Goal: Task Accomplishment & Management: Manage account settings

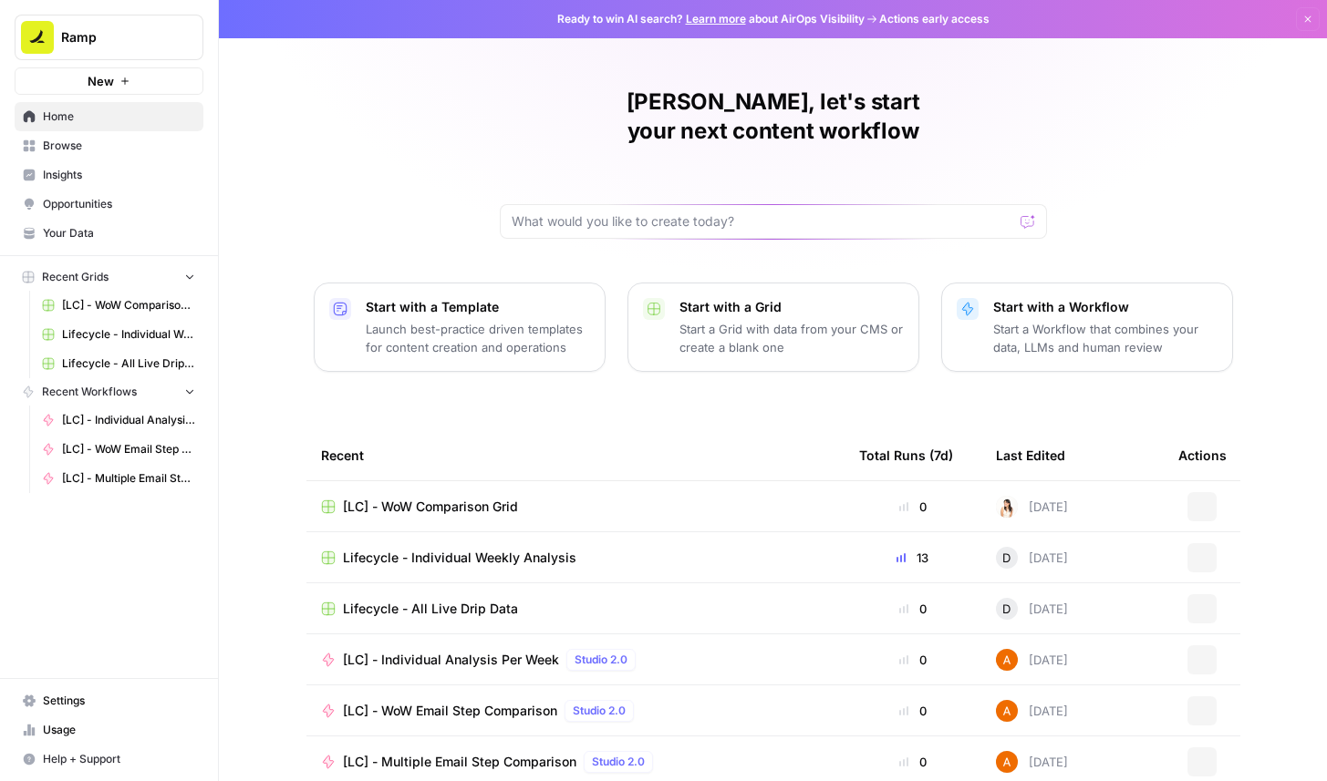
click at [128, 52] on button "Ramp" at bounding box center [109, 38] width 189 height 46
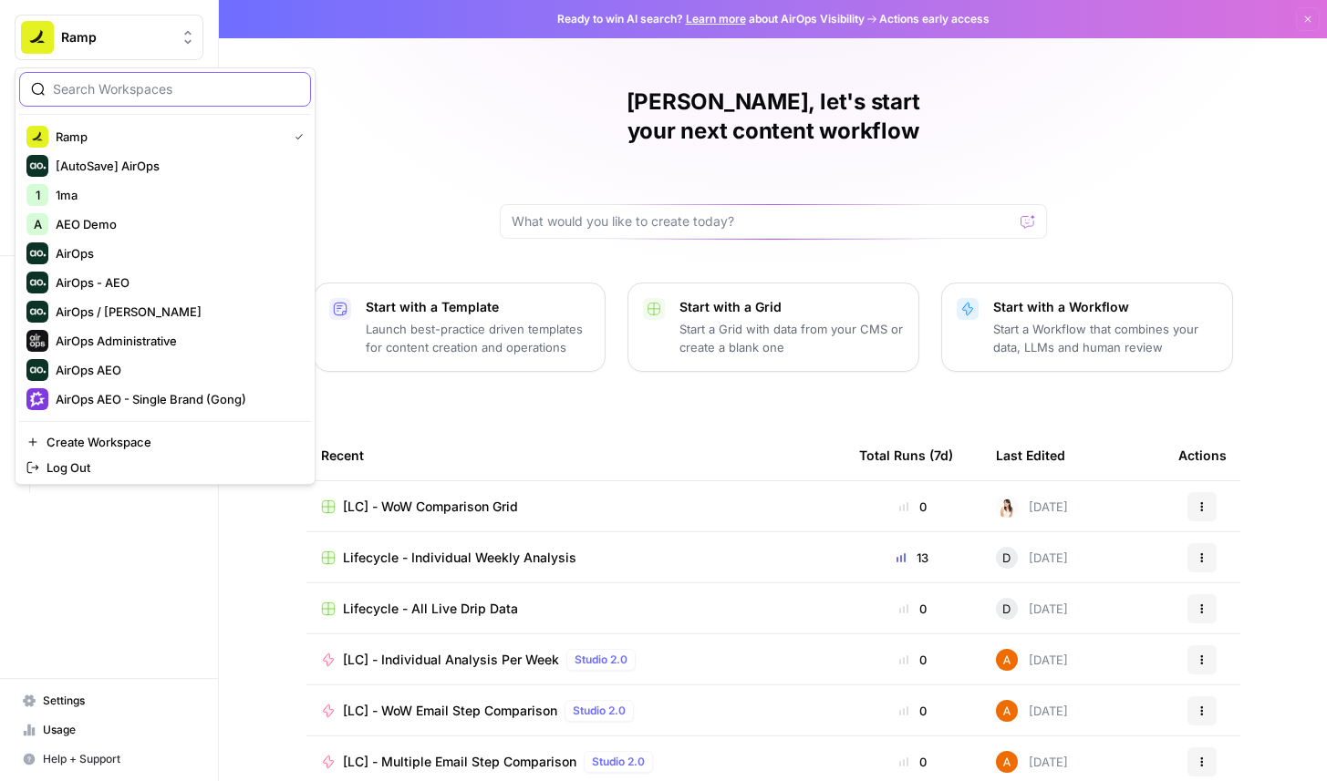
click at [139, 94] on input "search" at bounding box center [176, 89] width 246 height 18
click at [113, 261] on span "AirOps" at bounding box center [176, 253] width 241 height 18
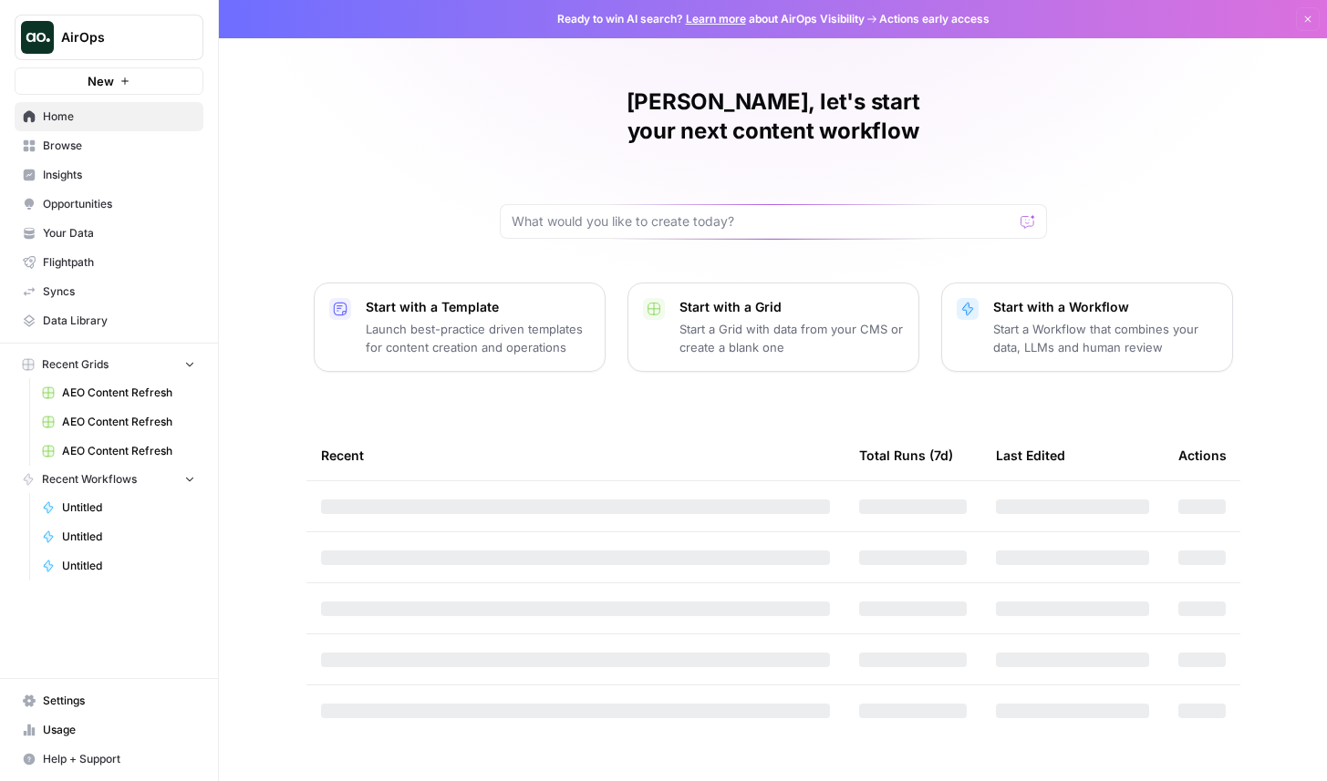
click at [113, 151] on span "Browse" at bounding box center [119, 146] width 152 height 16
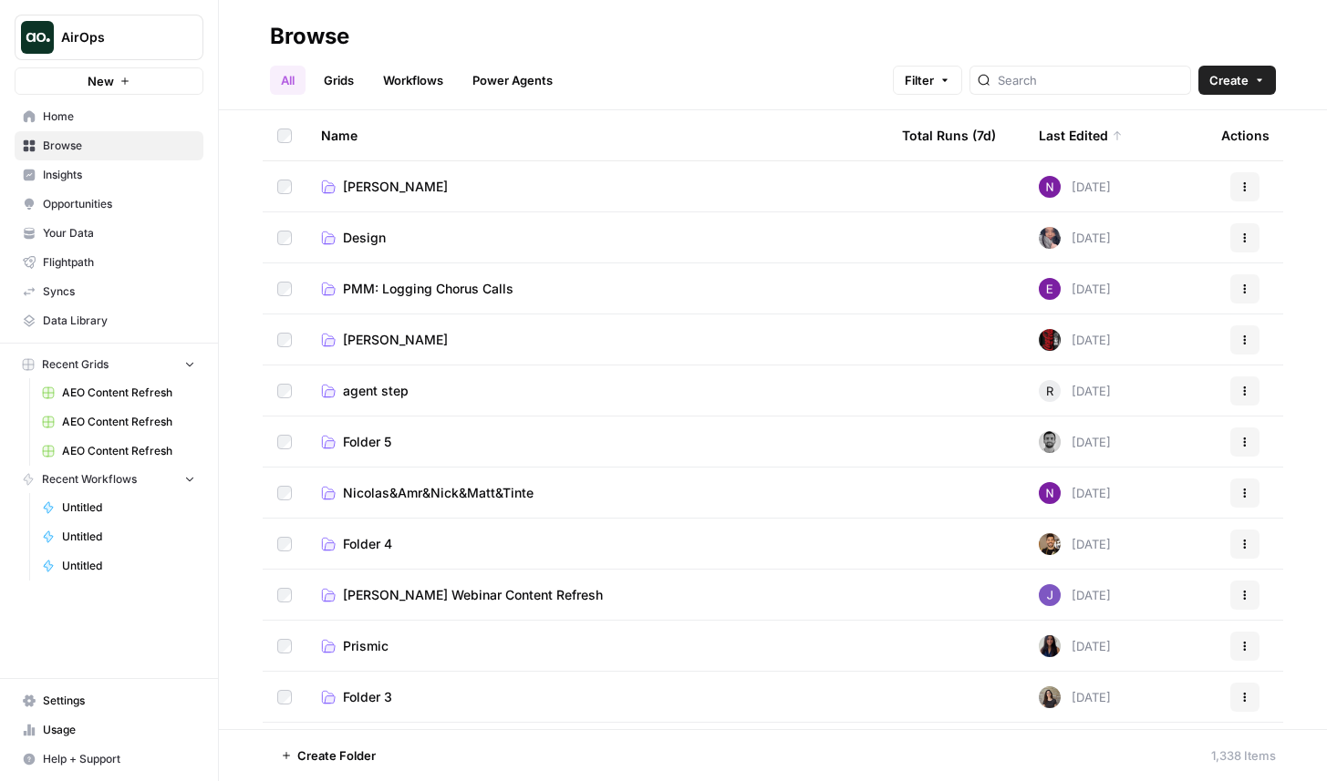
click at [369, 187] on span "Nicole G" at bounding box center [395, 187] width 105 height 18
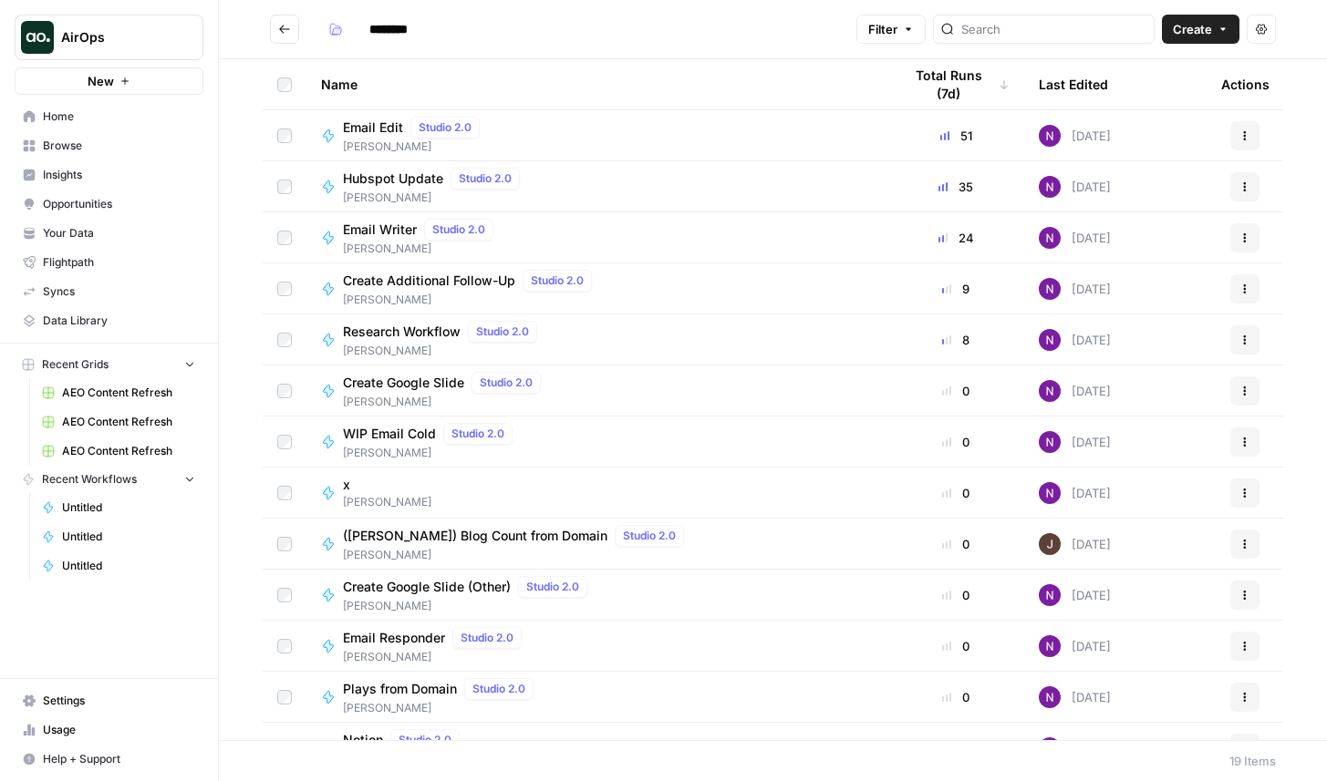
click at [366, 131] on span "Email Edit" at bounding box center [373, 128] width 60 height 18
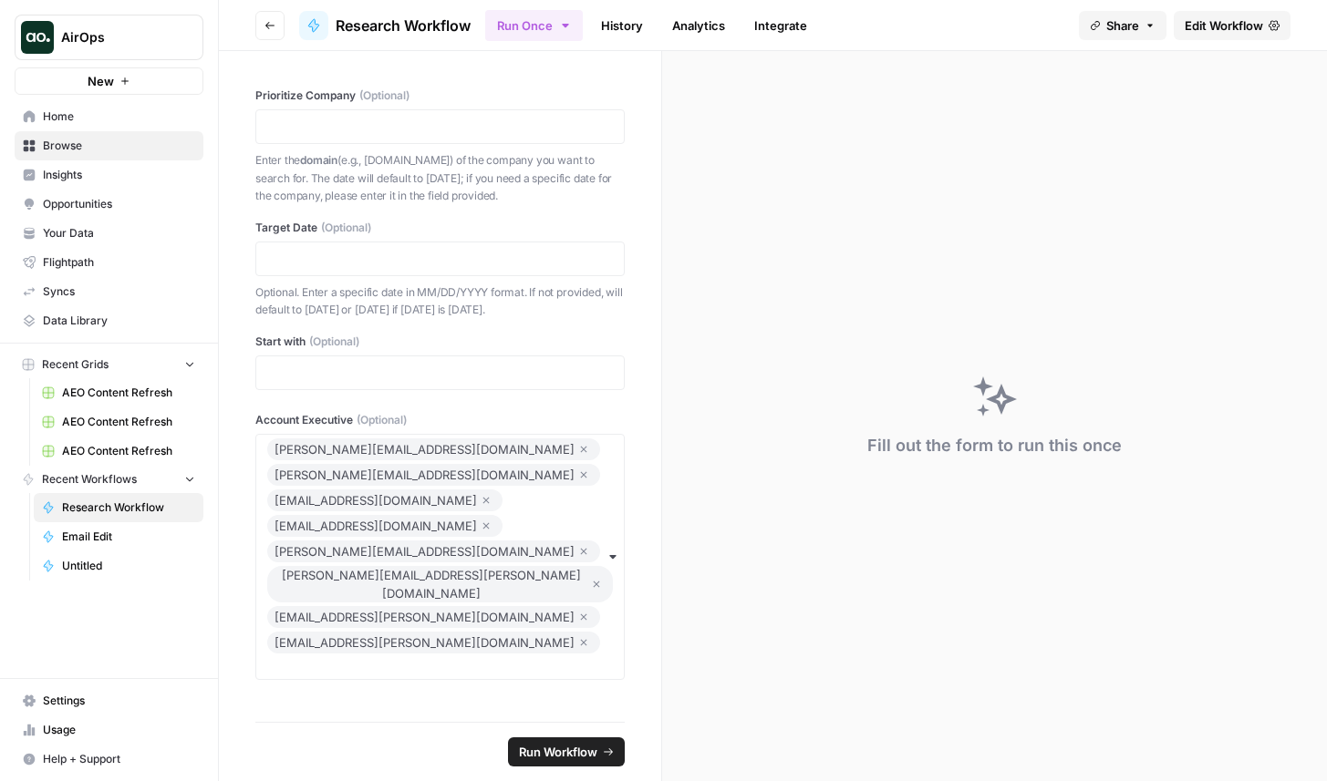
click at [1230, 31] on span "Edit Workflow" at bounding box center [1223, 25] width 78 height 18
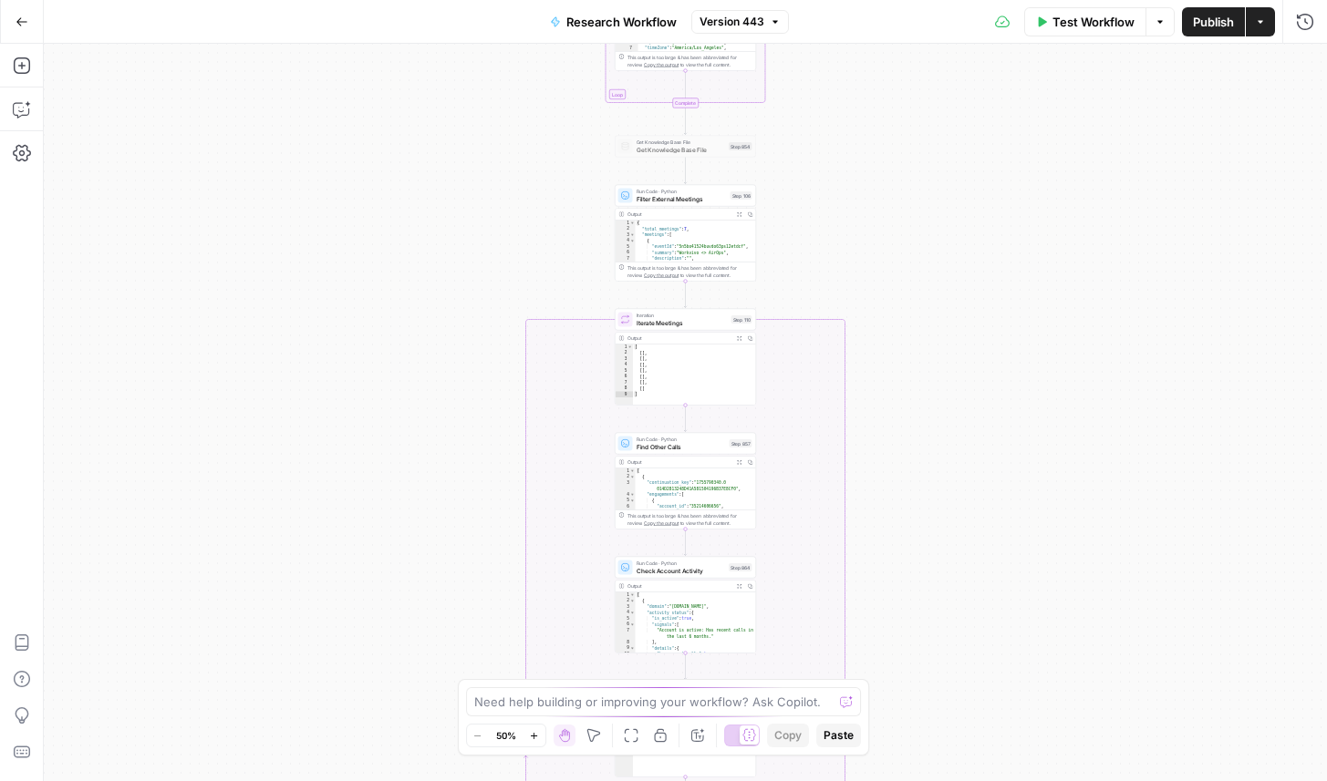
drag, startPoint x: 917, startPoint y: 412, endPoint x: 918, endPoint y: 175, distance: 237.1
click at [918, 175] on div "true false Workflow Set Inputs Inputs LLM · GPT-4.1 LLM Step 773 Output Expand …" at bounding box center [685, 413] width 1283 height 738
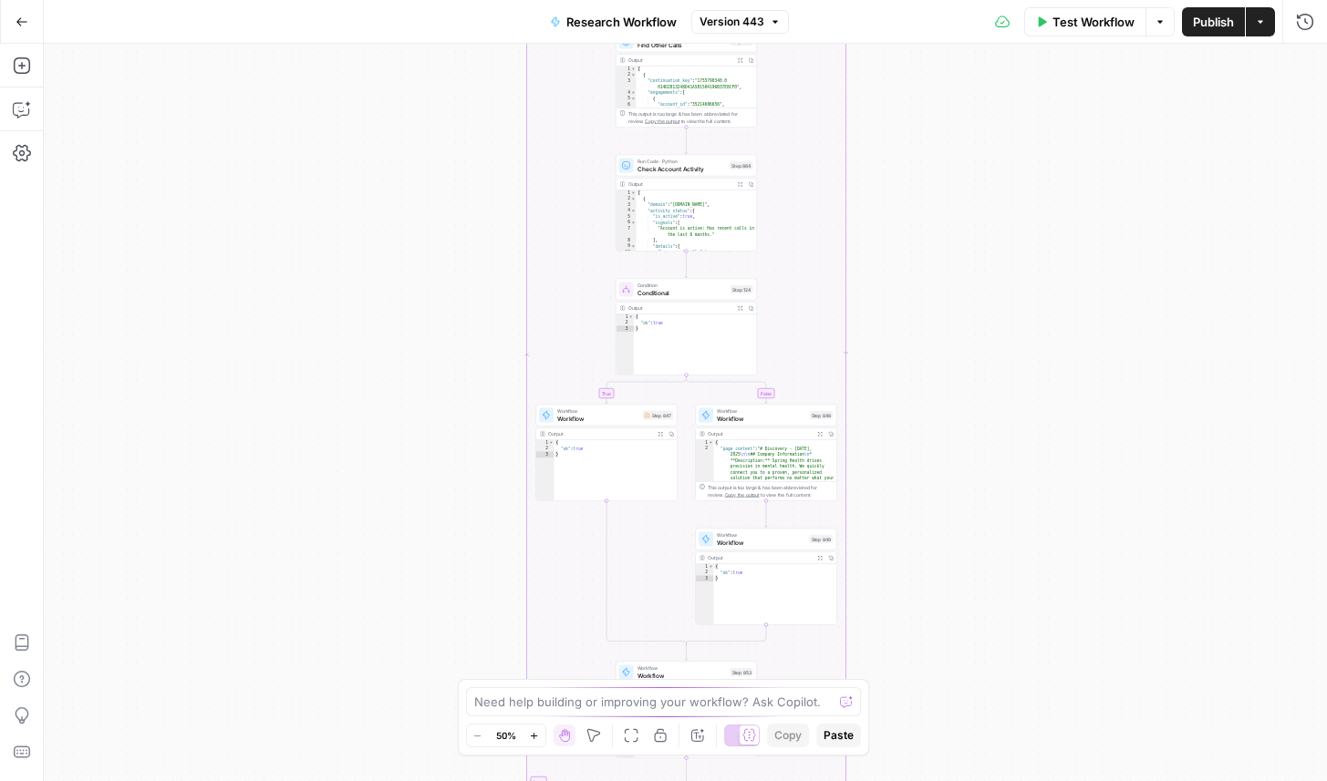
drag, startPoint x: 907, startPoint y: 521, endPoint x: 907, endPoint y: 276, distance: 244.3
click at [907, 276] on div "true false Workflow Set Inputs Inputs LLM · GPT-4.1 LLM Step 773 Output Expand …" at bounding box center [685, 413] width 1283 height 738
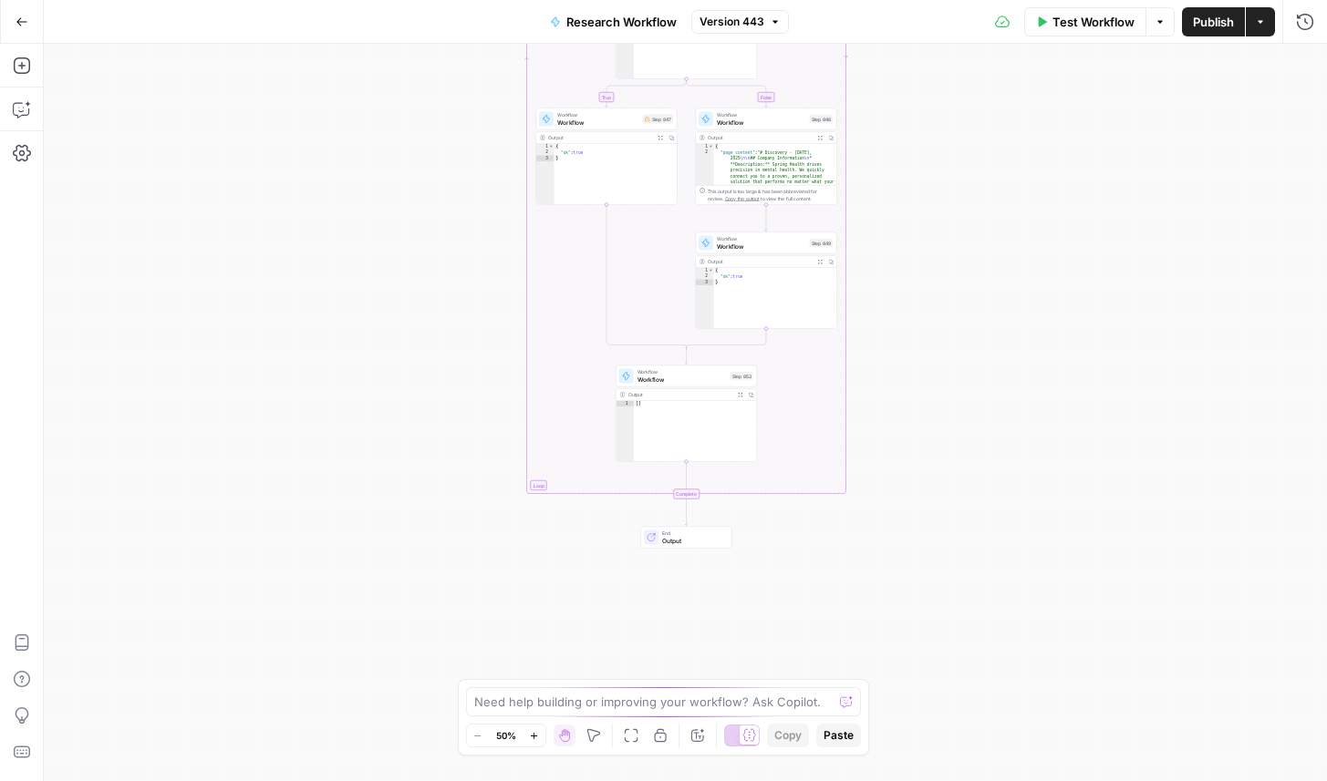
drag, startPoint x: 928, startPoint y: 474, endPoint x: 928, endPoint y: 162, distance: 311.8
click at [928, 162] on div "true false Workflow Set Inputs Inputs LLM · GPT-4.1 LLM Step 773 Output Expand …" at bounding box center [685, 413] width 1283 height 738
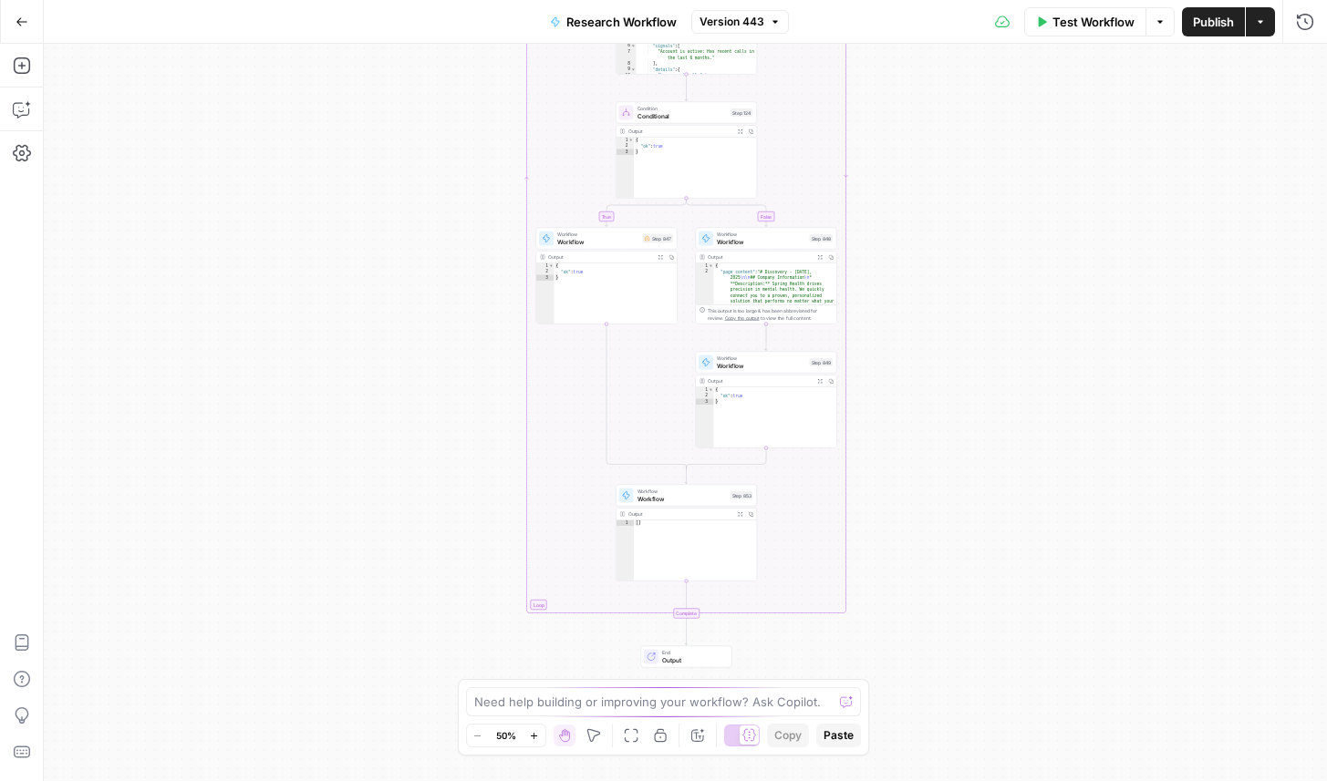
drag, startPoint x: 985, startPoint y: 412, endPoint x: 985, endPoint y: 598, distance: 186.0
click at [985, 598] on div "true false Workflow Set Inputs Inputs LLM · GPT-4.1 LLM Step 773 Output Expand …" at bounding box center [685, 413] width 1283 height 738
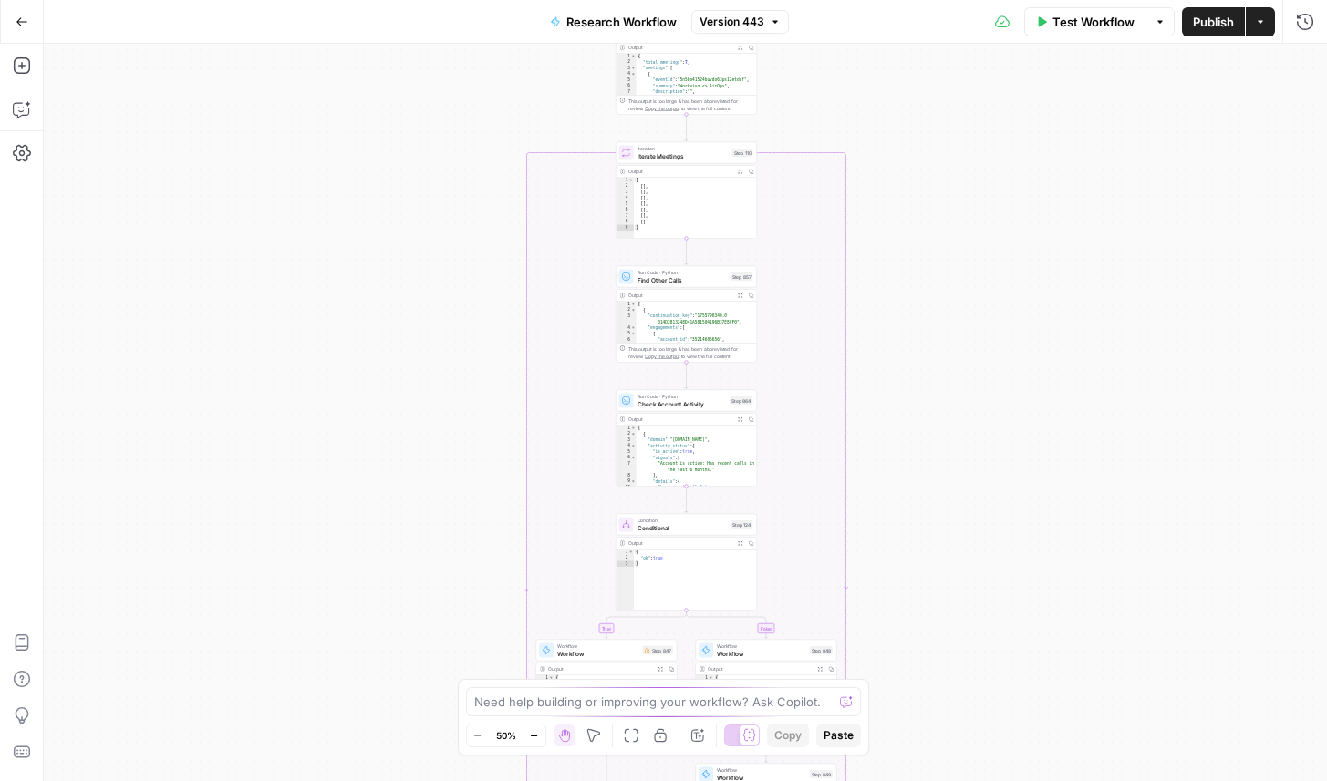
drag, startPoint x: 907, startPoint y: 291, endPoint x: 907, endPoint y: 518, distance: 227.0
click at [907, 518] on div "true false Workflow Set Inputs Inputs LLM · GPT-4.1 LLM Step 773 Output Expand …" at bounding box center [685, 413] width 1283 height 738
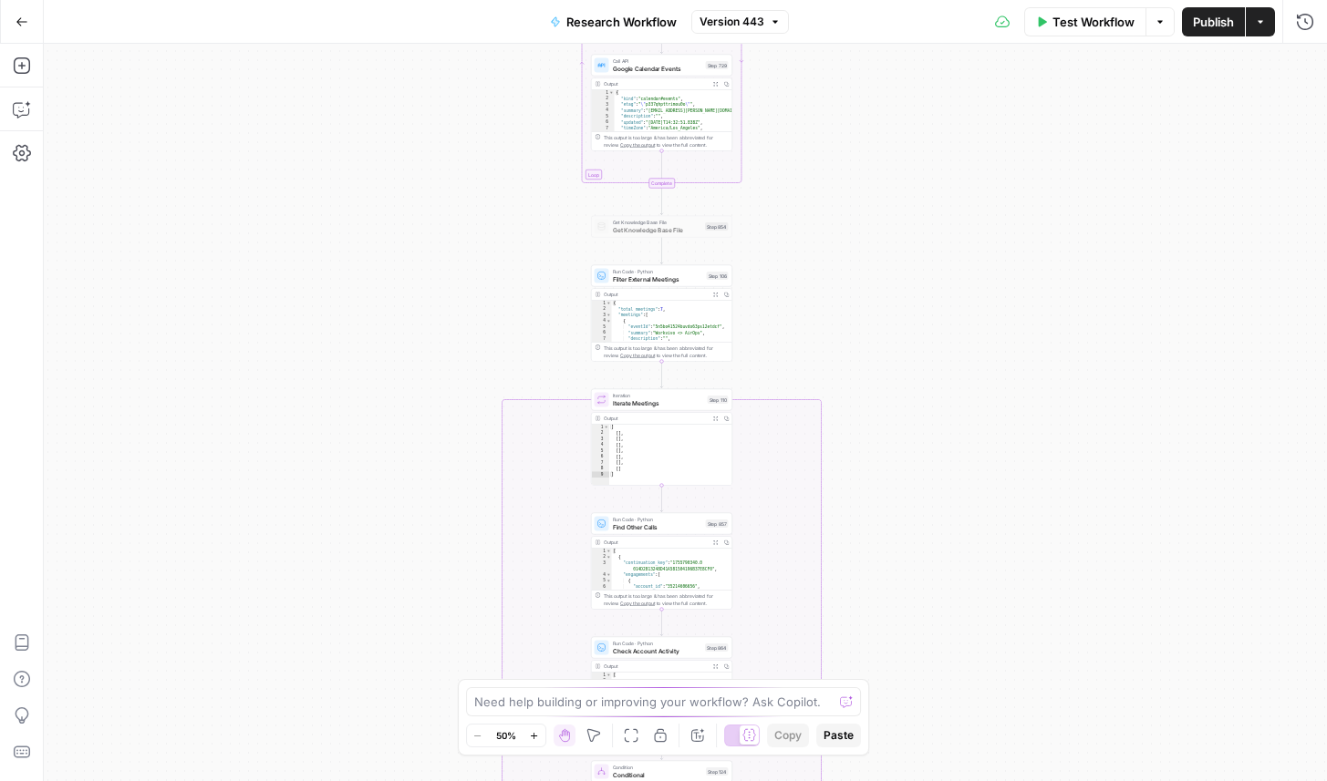
drag, startPoint x: 923, startPoint y: 237, endPoint x: 897, endPoint y: 531, distance: 294.7
click at [897, 531] on div "true false Workflow Set Inputs Inputs LLM · GPT-4.1 LLM Step 773 Output Expand …" at bounding box center [685, 413] width 1283 height 738
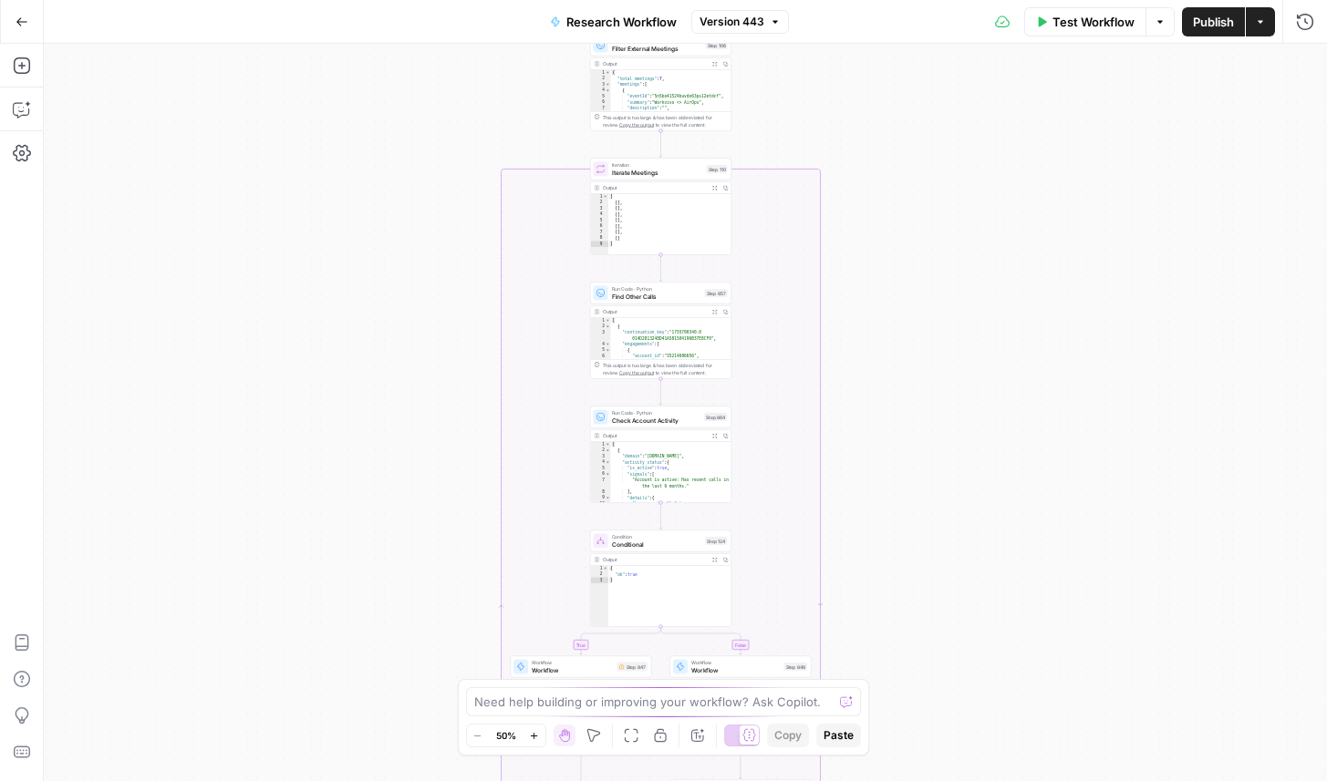
drag, startPoint x: 911, startPoint y: 571, endPoint x: 910, endPoint y: 290, distance: 280.8
click at [910, 290] on div "true false Workflow Set Inputs Inputs LLM · GPT-4.1 LLM Step 773 Output Expand …" at bounding box center [685, 413] width 1283 height 738
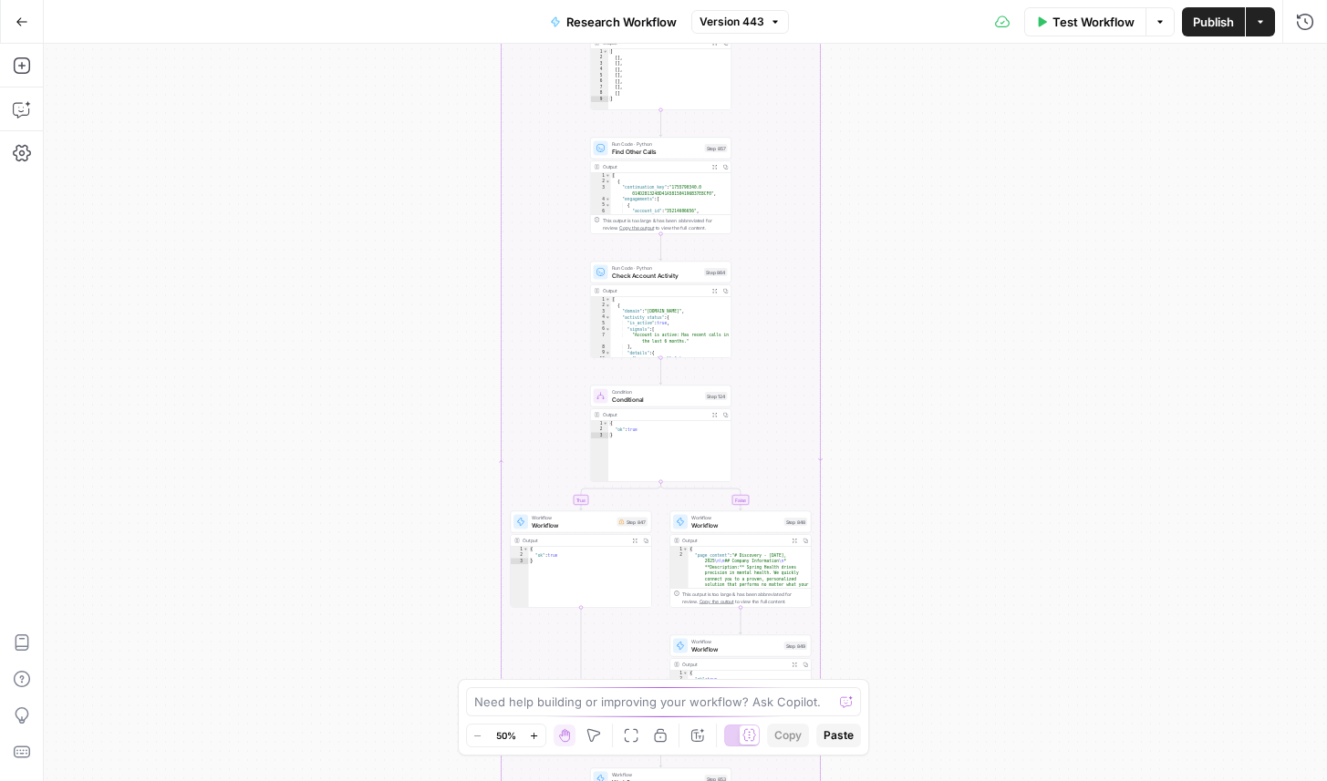
drag, startPoint x: 926, startPoint y: 536, endPoint x: 926, endPoint y: 391, distance: 145.0
click at [926, 391] on div "true false Workflow Set Inputs Inputs LLM · GPT-4.1 LLM Step 773 Output Expand …" at bounding box center [685, 413] width 1283 height 738
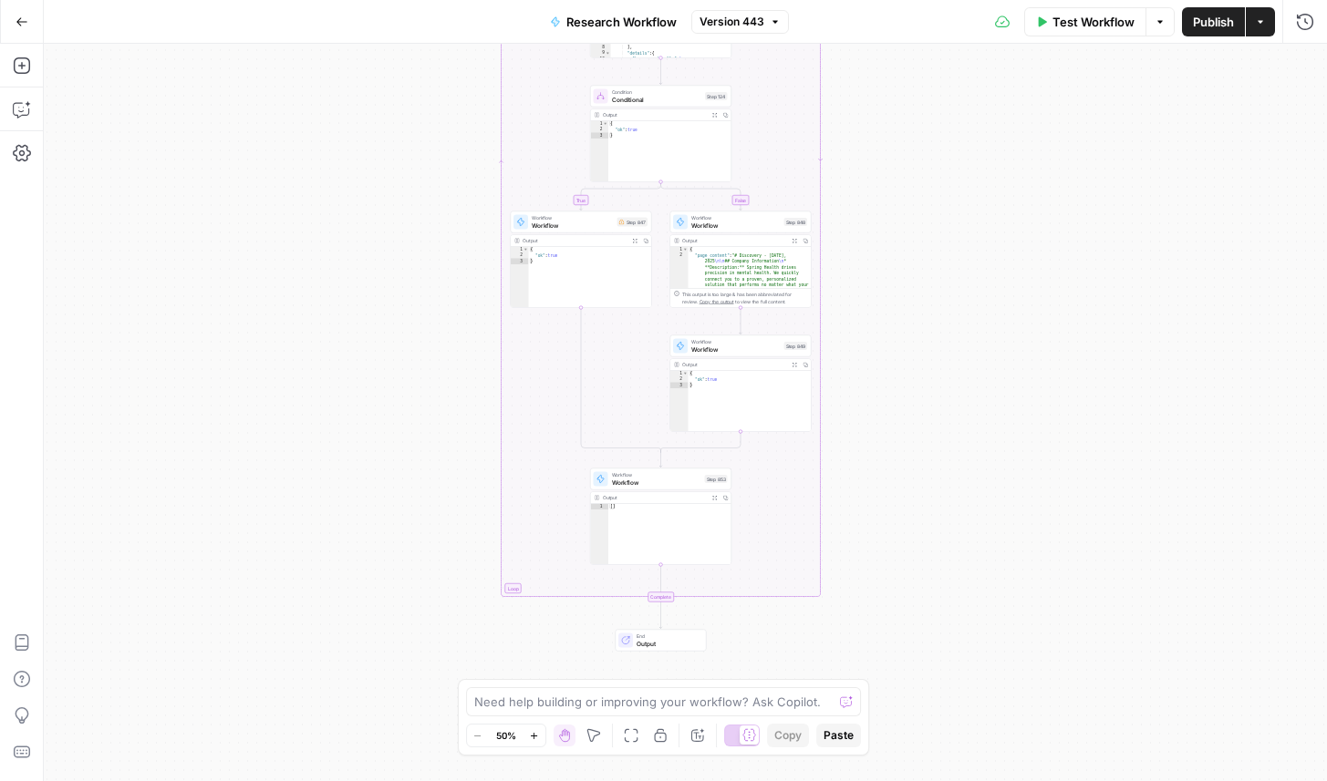
drag, startPoint x: 926, startPoint y: 577, endPoint x: 925, endPoint y: 278, distance: 299.1
click at [926, 278] on div "true false Workflow Set Inputs Inputs LLM · GPT-4.1 LLM Step 773 Output Expand …" at bounding box center [685, 413] width 1283 height 738
drag, startPoint x: 915, startPoint y: 176, endPoint x: 915, endPoint y: 426, distance: 249.8
click at [915, 426] on div "true false Workflow Set Inputs Inputs LLM · GPT-4.1 LLM Step 773 Output Expand …" at bounding box center [685, 413] width 1283 height 738
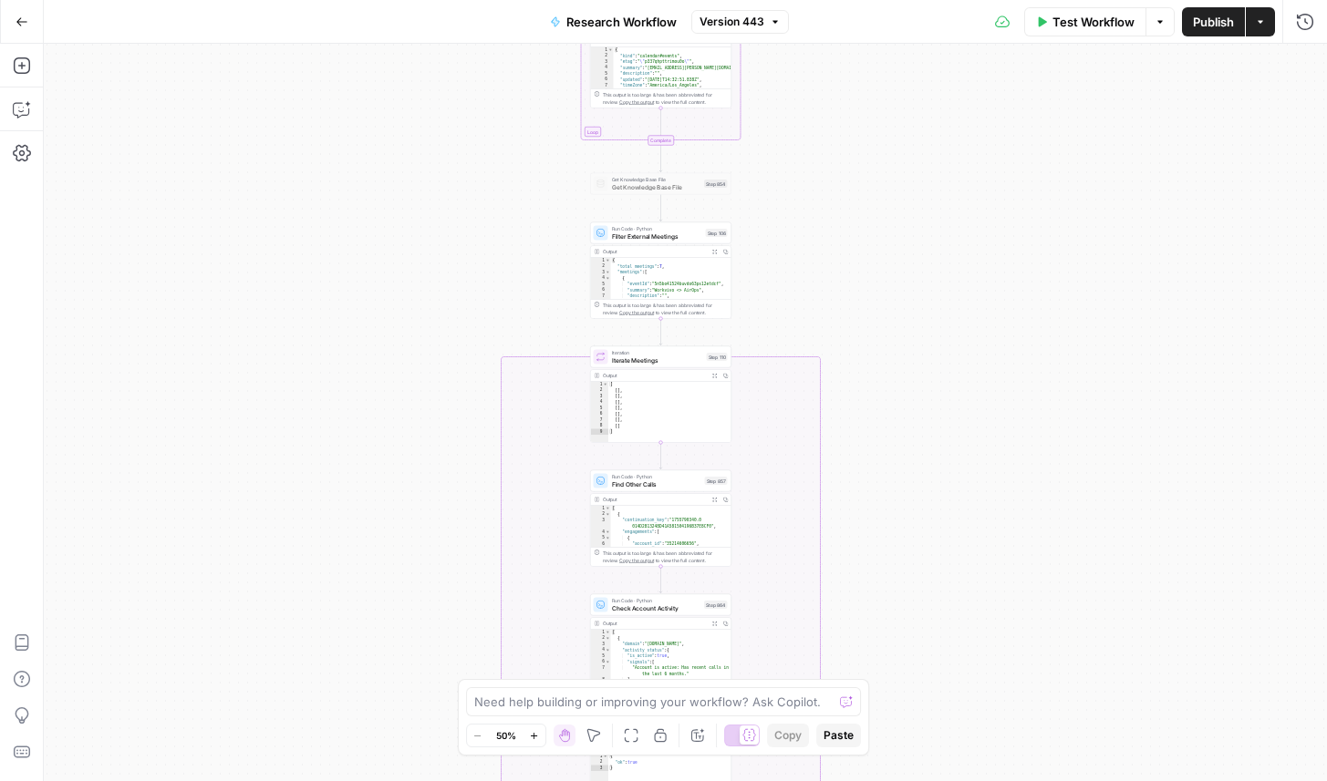
drag, startPoint x: 910, startPoint y: 209, endPoint x: 910, endPoint y: 602, distance: 393.0
click at [910, 602] on div "true false Workflow Set Inputs Inputs LLM · GPT-4.1 LLM Step 773 Output Expand …" at bounding box center [685, 413] width 1283 height 738
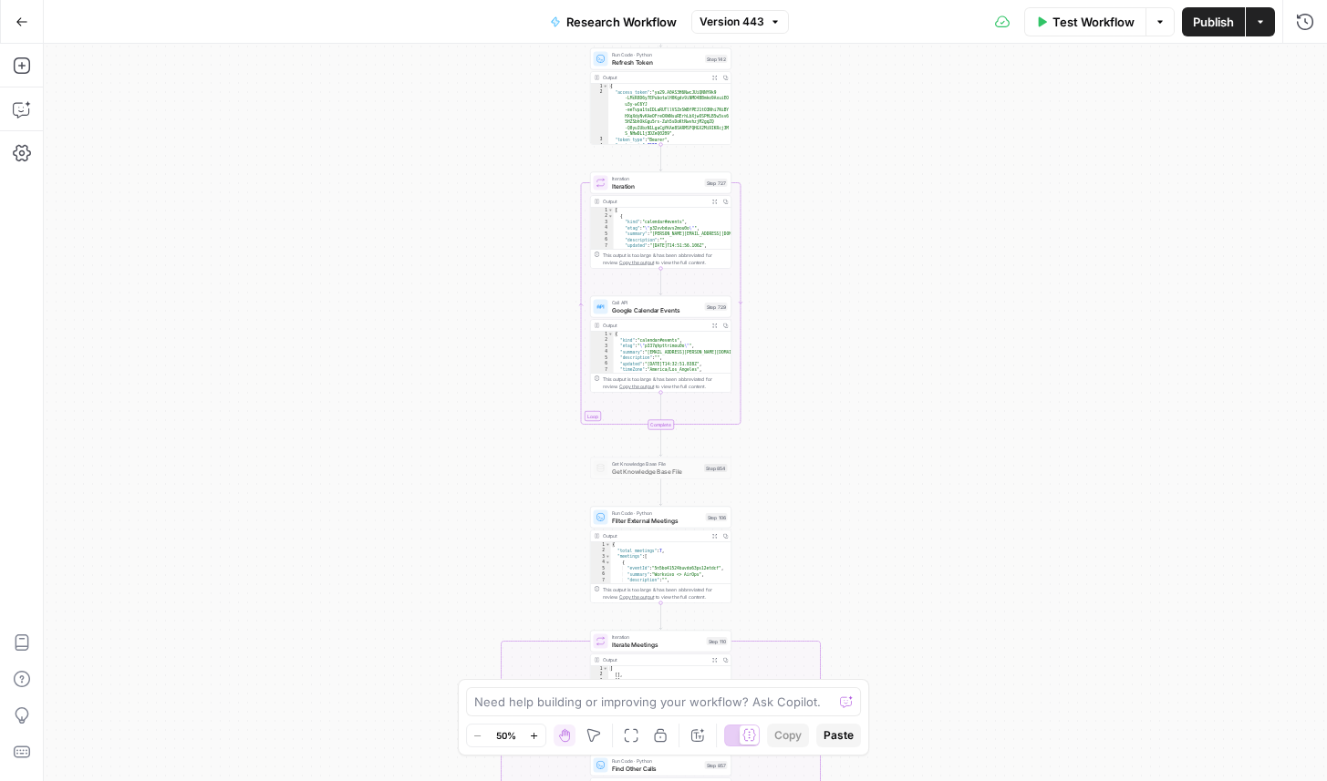
drag, startPoint x: 894, startPoint y: 191, endPoint x: 894, endPoint y: 465, distance: 273.5
click at [894, 465] on div "true false Workflow Set Inputs Inputs LLM · GPT-4.1 LLM Step 773 Output Expand …" at bounding box center [685, 413] width 1283 height 738
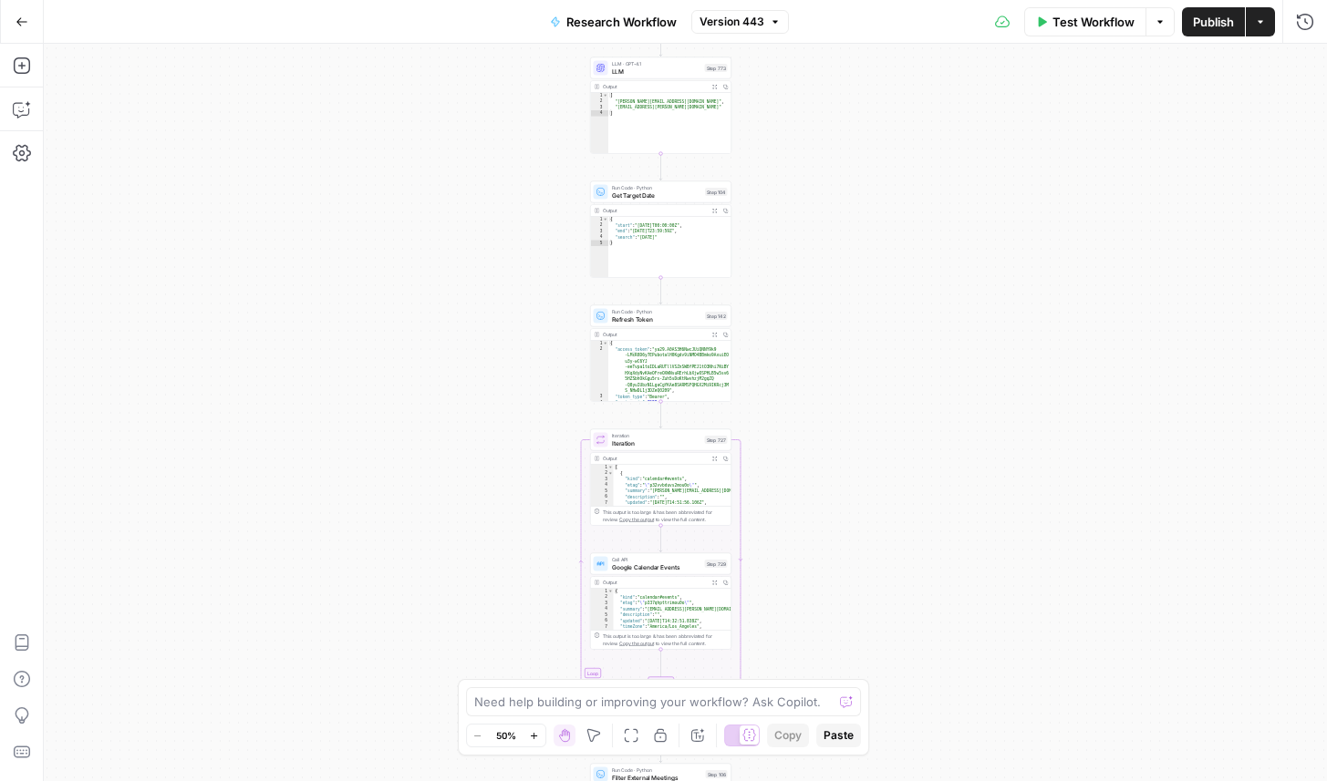
drag, startPoint x: 886, startPoint y: 250, endPoint x: 886, endPoint y: 506, distance: 256.2
click at [886, 506] on div "true false Workflow Set Inputs Inputs LLM · GPT-4.1 LLM Step 773 Output Expand …" at bounding box center [685, 413] width 1283 height 738
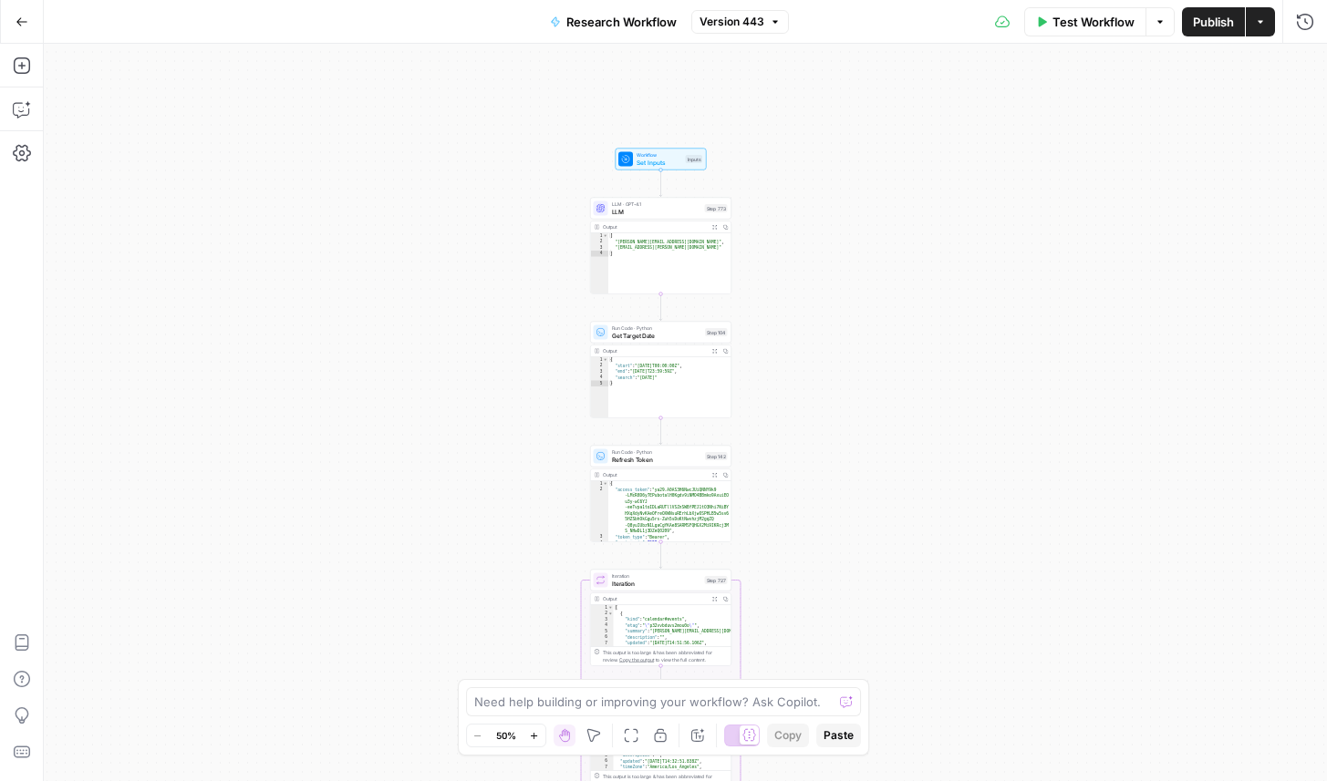
drag, startPoint x: 886, startPoint y: 506, endPoint x: 886, endPoint y: 655, distance: 148.6
click at [886, 649] on div "true false Workflow Set Inputs Inputs LLM · GPT-4.1 LLM Step 773 Output Expand …" at bounding box center [685, 413] width 1283 height 738
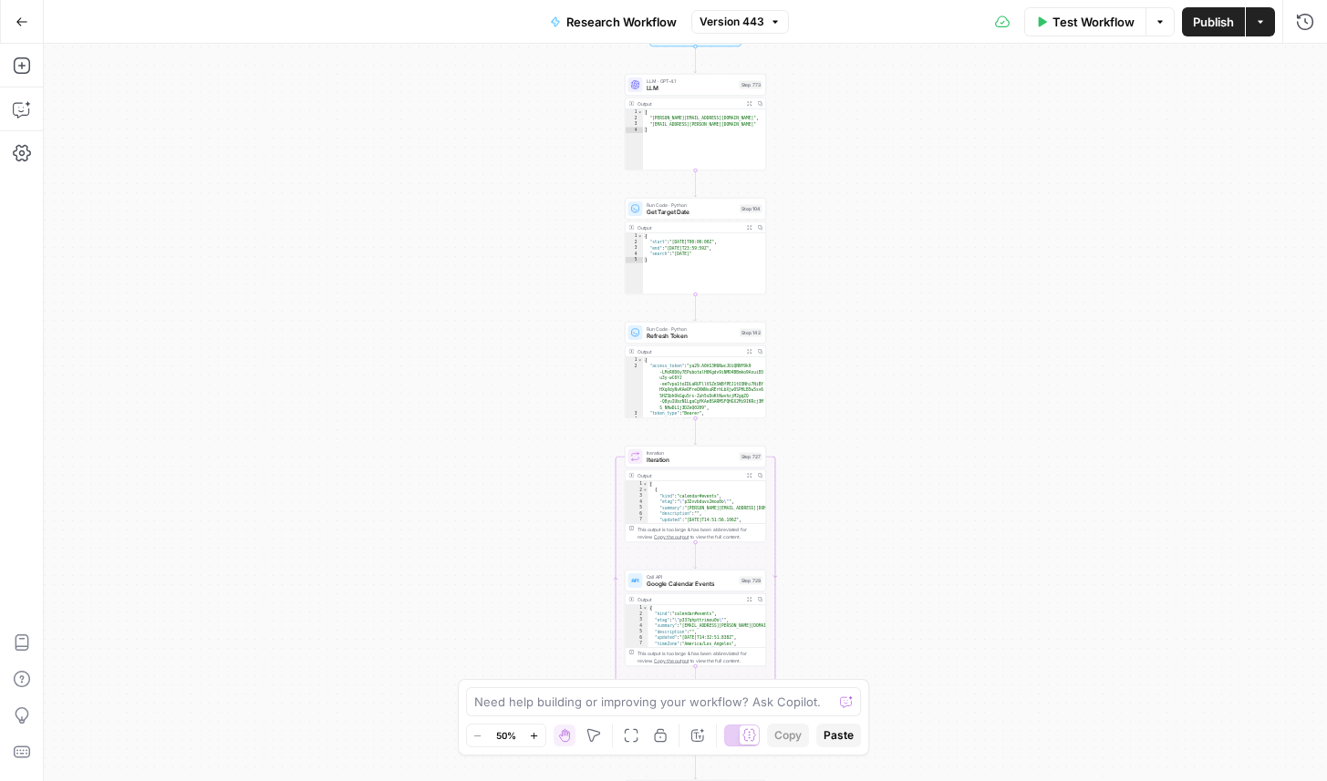
click at [26, 22] on icon "button" at bounding box center [21, 21] width 13 height 13
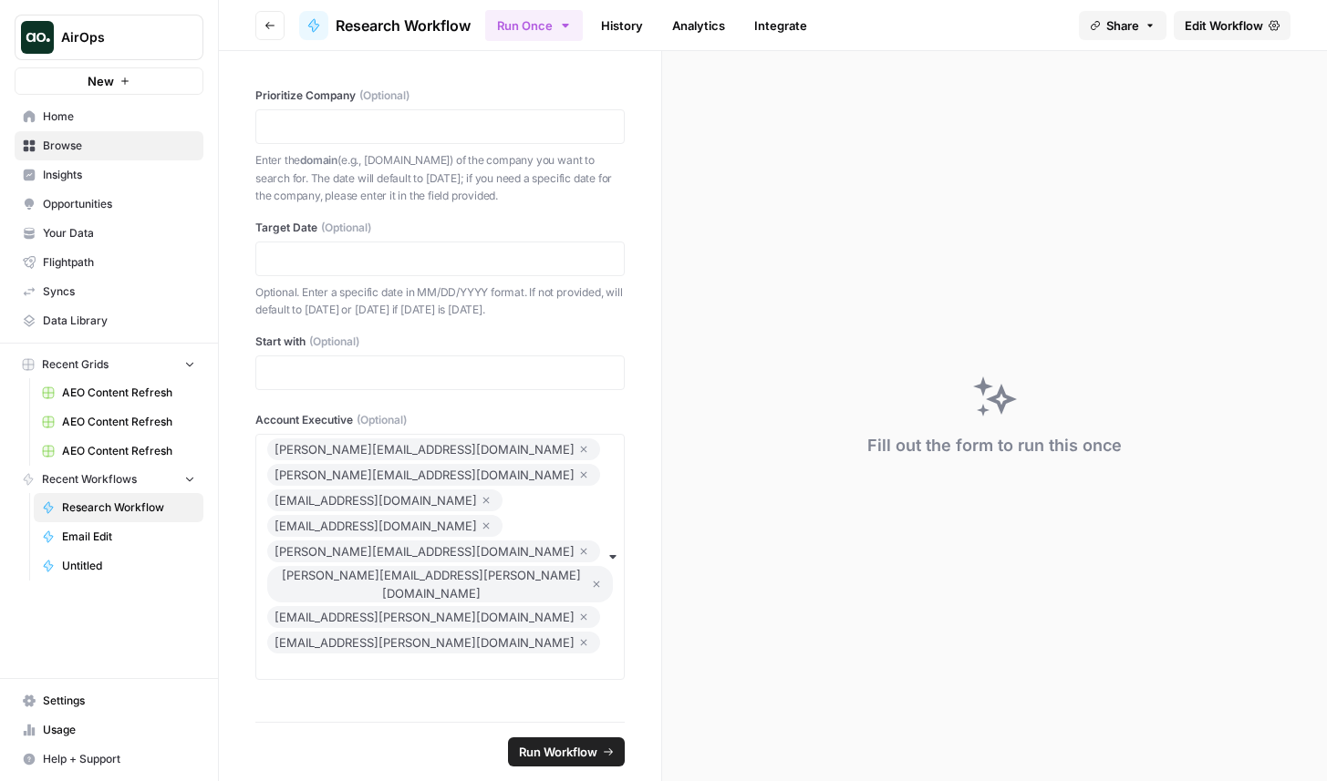
click at [646, 16] on link "History" at bounding box center [622, 25] width 64 height 29
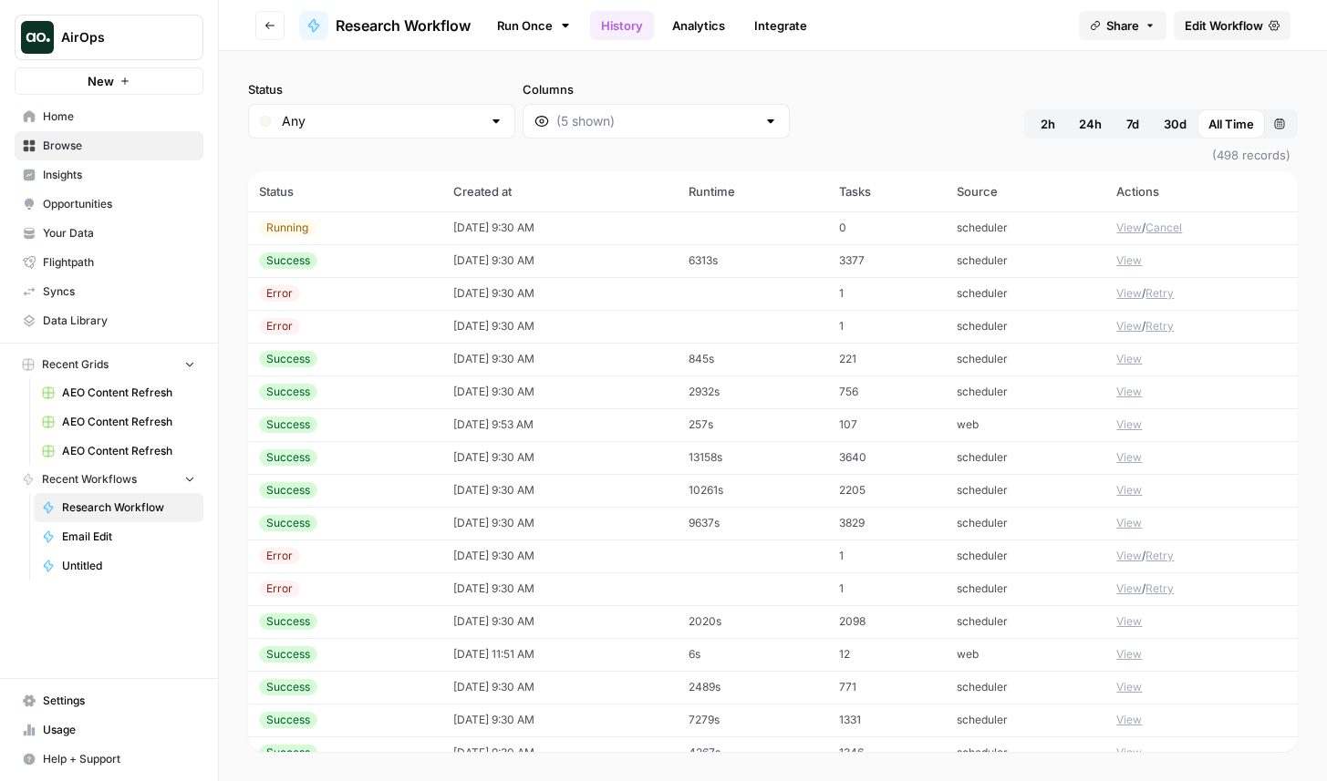
click at [1172, 227] on button "Cancel" at bounding box center [1163, 228] width 36 height 16
